Goal: Information Seeking & Learning: Learn about a topic

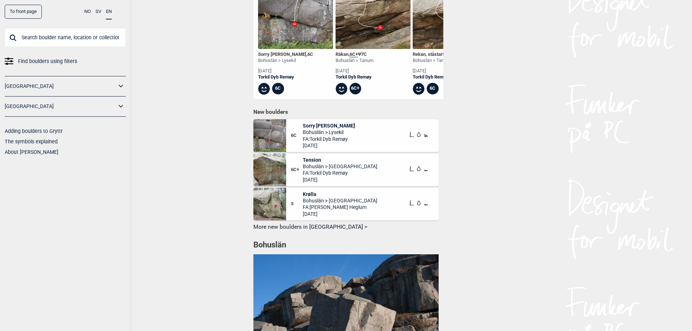
scroll to position [515, 0]
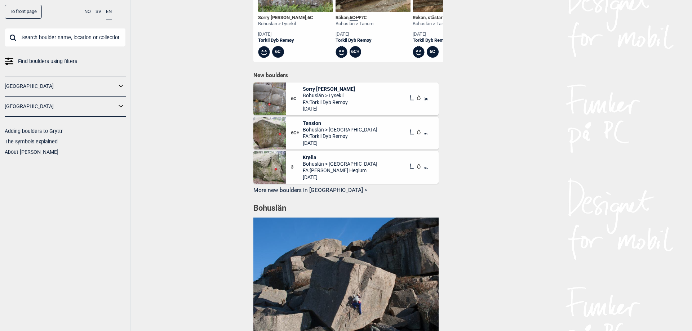
click at [323, 197] on button "More new boulders in [GEOGRAPHIC_DATA] >" at bounding box center [346, 190] width 185 height 11
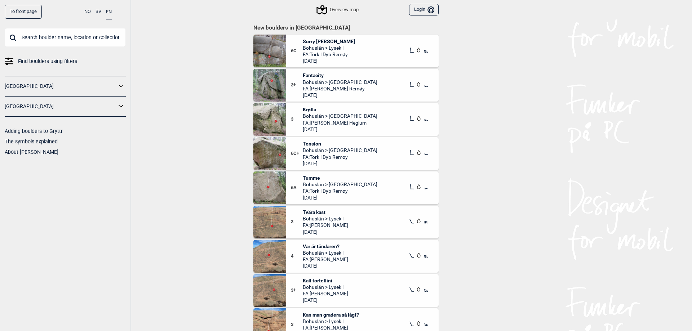
click at [302, 178] on div "6A" at bounding box center [297, 188] width 12 height 26
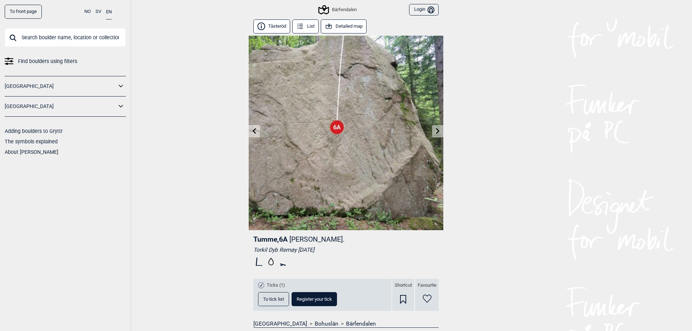
click at [434, 131] on link at bounding box center [437, 132] width 11 height 12
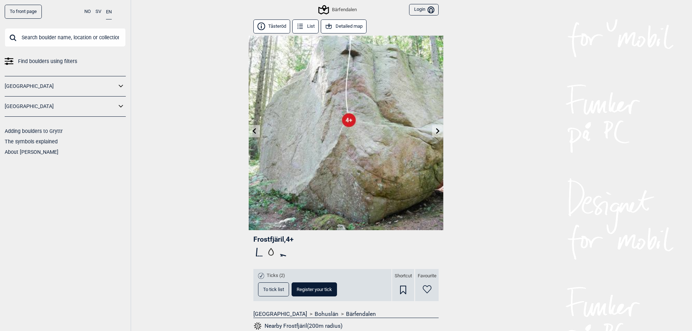
click at [257, 129] on icon at bounding box center [255, 131] width 6 height 6
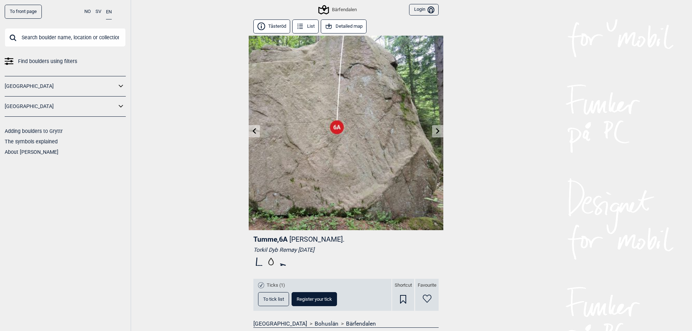
click at [257, 129] on icon at bounding box center [255, 131] width 6 height 6
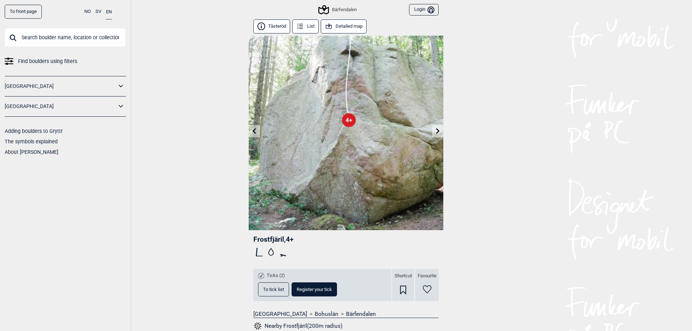
click at [12, 14] on link "To front page" at bounding box center [23, 12] width 37 height 14
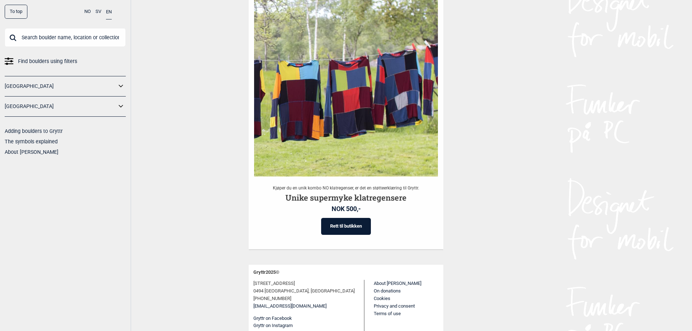
scroll to position [1154, 0]
